Goal: Understand process/instructions: Learn how to perform a task or action

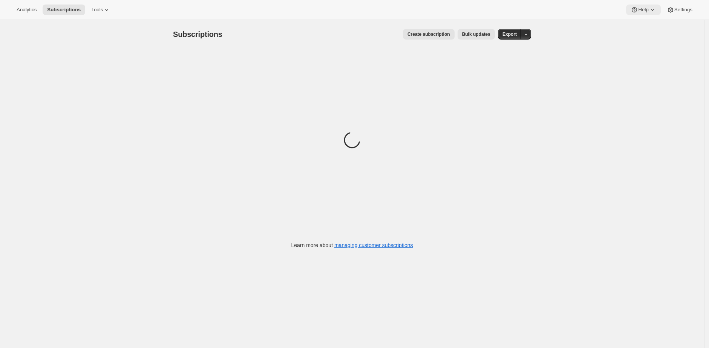
click at [635, 11] on icon at bounding box center [634, 9] width 5 height 5
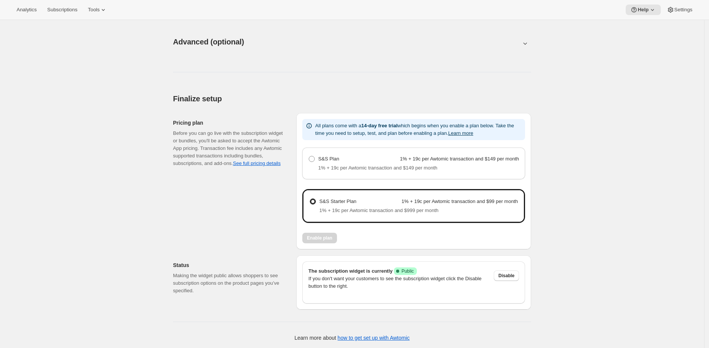
scroll to position [390, 0]
